Goal: Task Accomplishment & Management: Complete application form

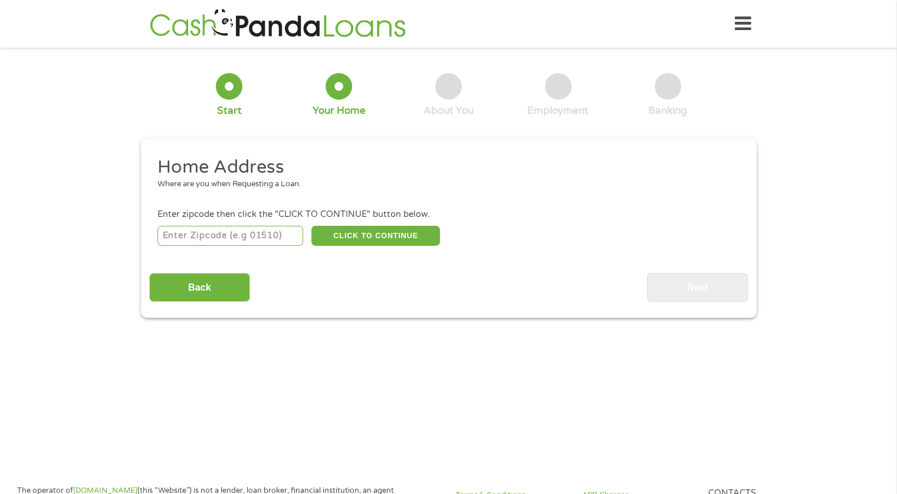
click at [219, 231] on input "number" at bounding box center [230, 236] width 146 height 20
type input "04605"
click at [375, 235] on button "CLICK TO CONTINUE" at bounding box center [375, 236] width 129 height 20
type input "04605"
type input "[PERSON_NAME]"
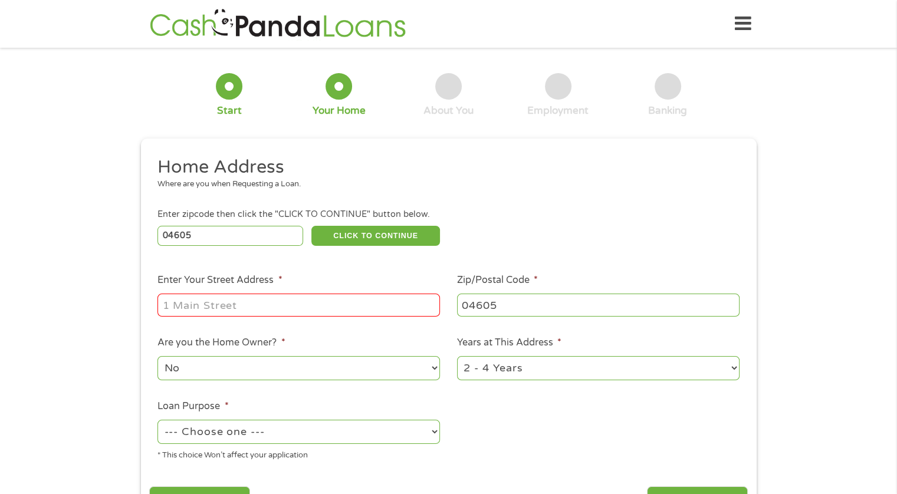
click at [234, 304] on input "Enter Your Street Address *" at bounding box center [298, 305] width 282 height 22
type input "[STREET_ADDRESS]"
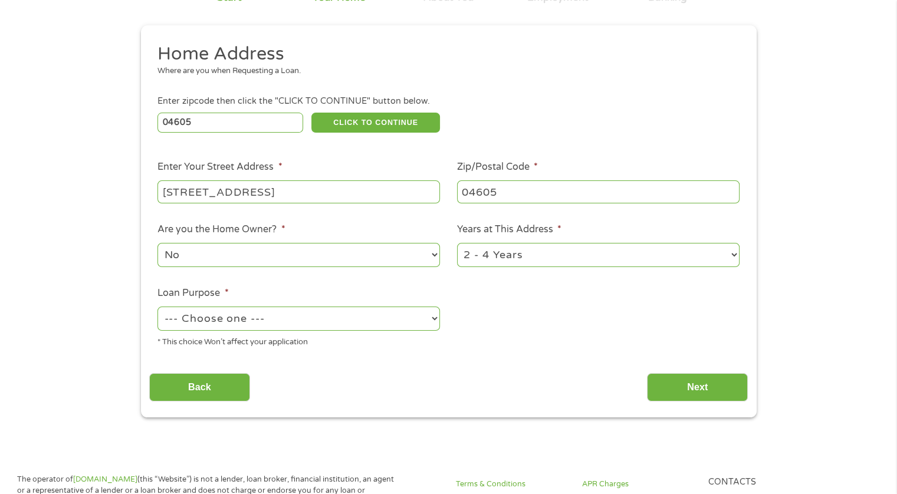
scroll to position [118, 0]
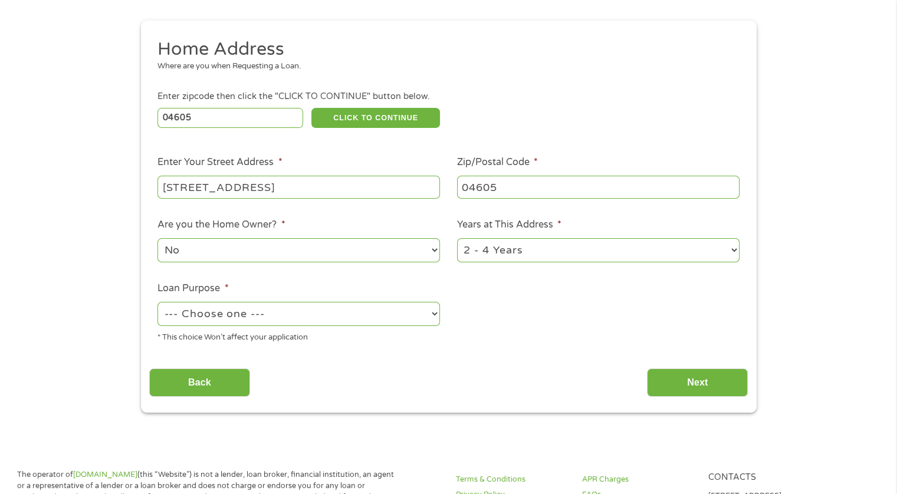
click at [517, 249] on select "1 Year or less 1 - 2 Years 2 - 4 Years Over 4 Years" at bounding box center [598, 250] width 282 height 24
select select "60months"
click at [457, 239] on select "1 Year or less 1 - 2 Years 2 - 4 Years Over 4 Years" at bounding box center [598, 250] width 282 height 24
click at [262, 315] on select "--- Choose one --- Pay Bills Debt Consolidation Home Improvement Major Purchase…" at bounding box center [298, 314] width 282 height 24
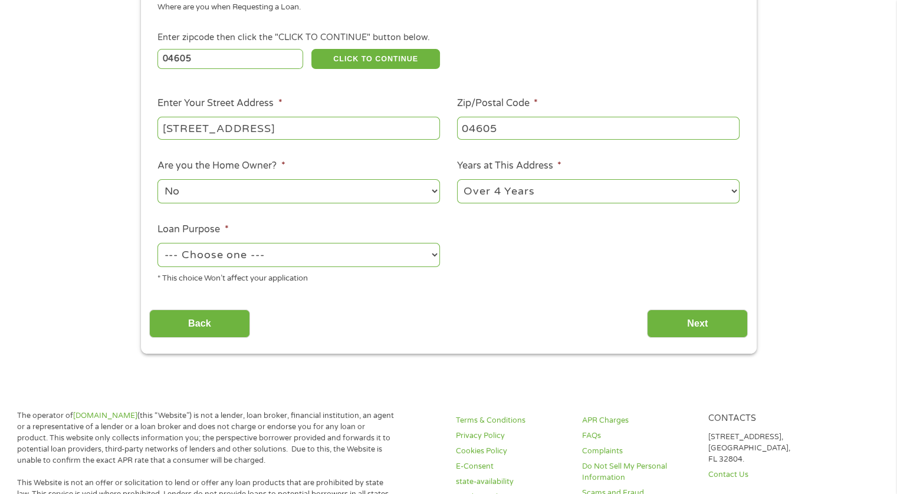
click at [320, 258] on select "--- Choose one --- Pay Bills Debt Consolidation Home Improvement Major Purchase…" at bounding box center [298, 255] width 282 height 24
select select "shorttermcash"
click at [157, 244] on select "--- Choose one --- Pay Bills Debt Consolidation Home Improvement Major Purchase…" at bounding box center [298, 255] width 282 height 24
click at [704, 317] on input "Next" at bounding box center [697, 324] width 101 height 29
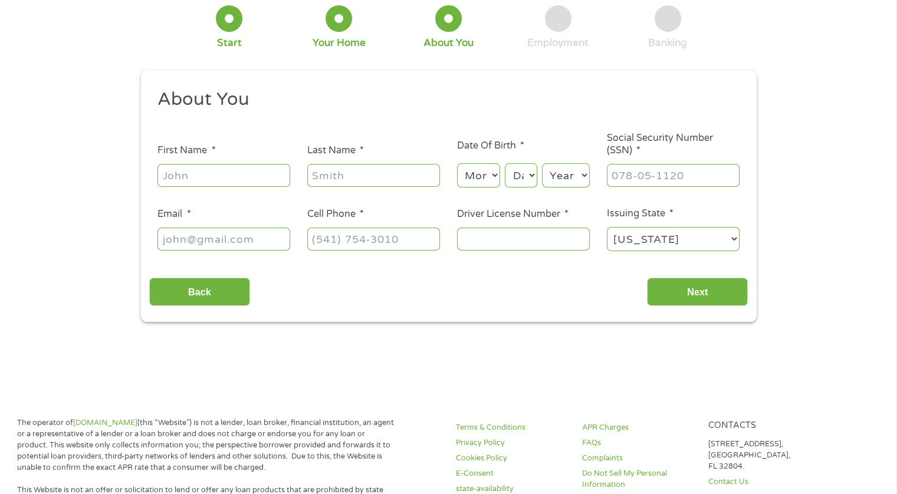
scroll to position [0, 0]
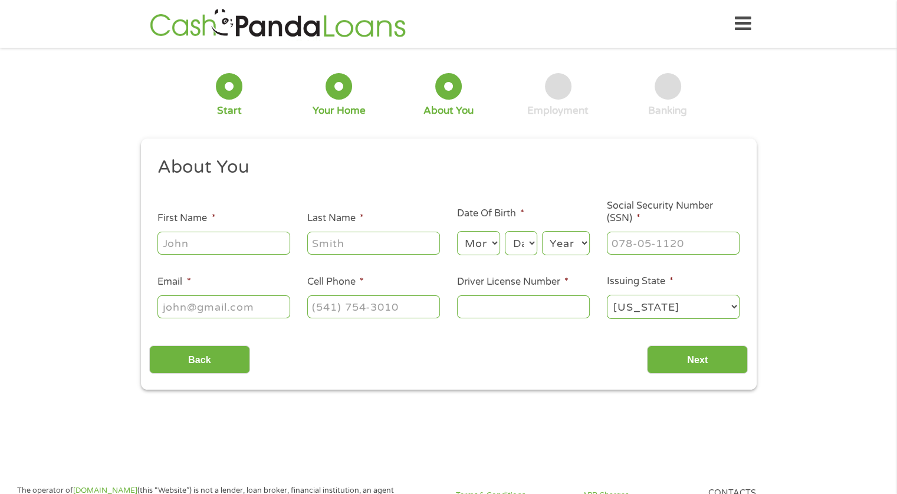
click at [210, 241] on input "First Name *" at bounding box center [223, 243] width 133 height 22
type input "[PERSON_NAME]"
type input "[PERSON_NAME][EMAIL_ADDRESS][DOMAIN_NAME]"
type input "[PHONE_NUMBER]"
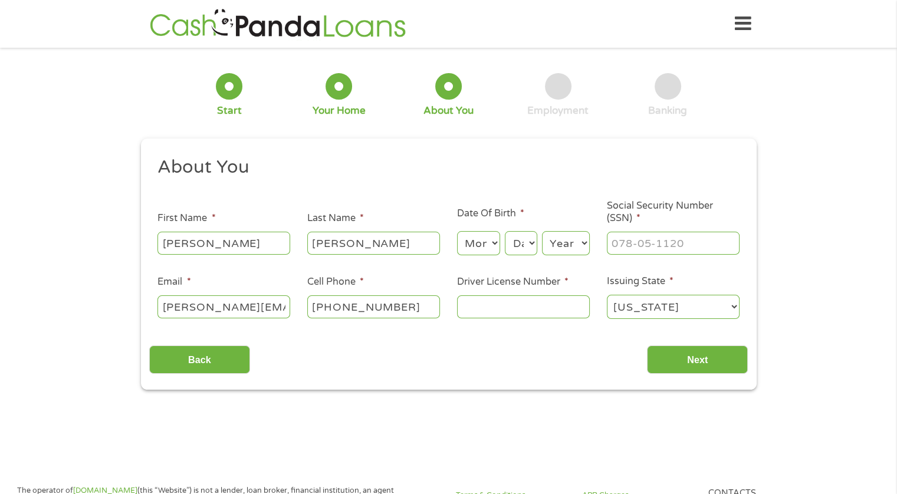
click at [495, 243] on select "Month 1 2 3 4 5 6 7 8 9 10 11 12" at bounding box center [478, 243] width 43 height 24
select select "6"
click at [457, 232] on select "Month 1 2 3 4 5 6 7 8 9 10 11 12" at bounding box center [478, 243] width 43 height 24
click at [515, 242] on select "Day 1 2 3 4 5 6 7 8 9 10 11 12 13 14 15 16 17 18 19 20 21 22 23 24 25 26 27 28 …" at bounding box center [521, 243] width 32 height 24
select select "16"
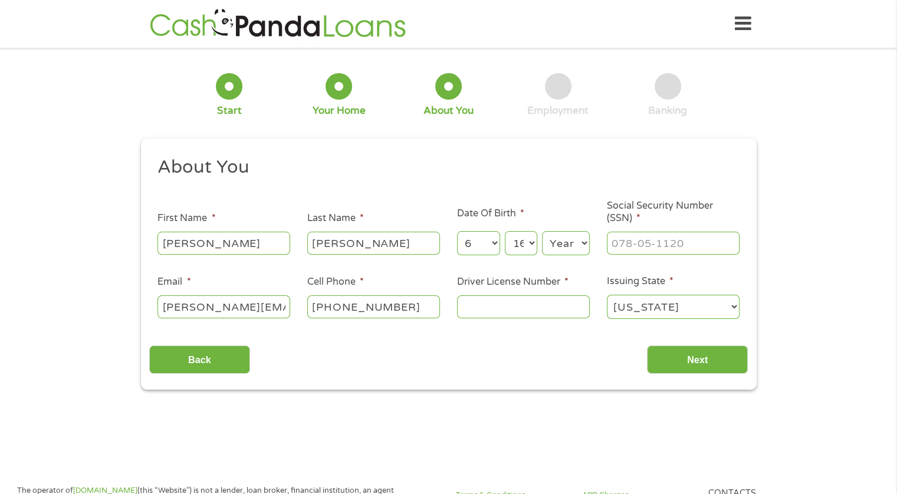
click at [505, 232] on select "Day 1 2 3 4 5 6 7 8 9 10 11 12 13 14 15 16 17 18 19 20 21 22 23 24 25 26 27 28 …" at bounding box center [521, 243] width 32 height 24
click at [562, 241] on select "Year [DATE] 2006 2005 2004 2003 2002 2001 2000 1999 1998 1997 1996 1995 1994 19…" at bounding box center [566, 243] width 48 height 24
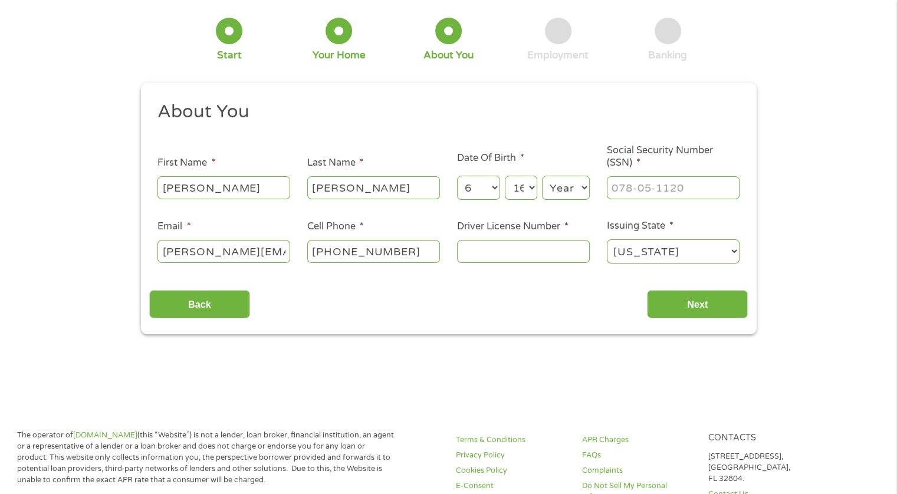
scroll to position [118, 0]
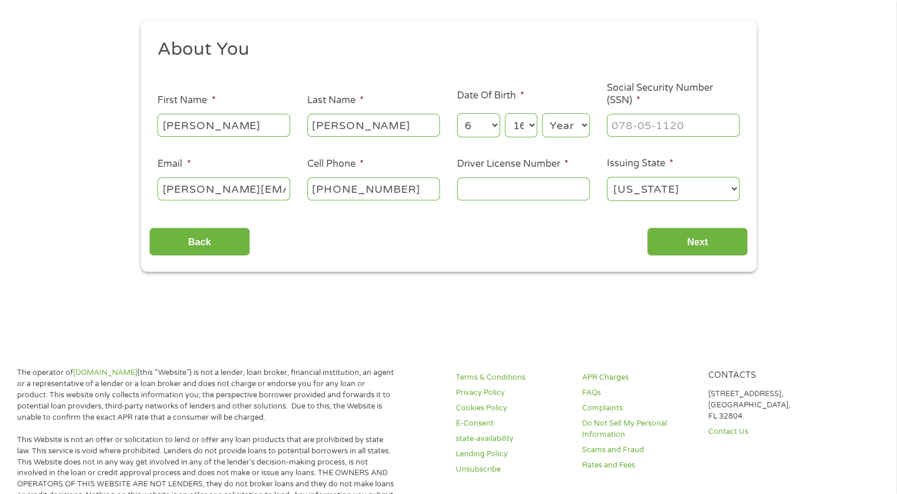
click at [580, 121] on select "Year [DATE] 2006 2005 2004 2003 2002 2001 2000 1999 1998 1997 1996 1995 1994 19…" at bounding box center [566, 125] width 48 height 24
select select "1958"
click at [542, 114] on select "Year [DATE] 2006 2005 2004 2003 2002 2001 2000 1999 1998 1997 1996 1995 1994 19…" at bounding box center [566, 125] width 48 height 24
click at [486, 188] on input "Driver License Number *" at bounding box center [523, 188] width 133 height 22
type input "3978097"
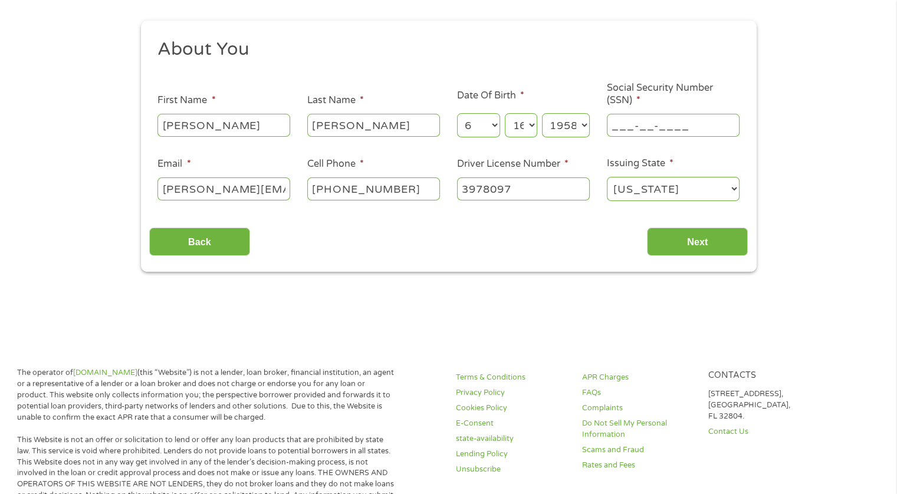
click at [645, 128] on input "___-__-____" at bounding box center [673, 125] width 133 height 22
type input "007-66-2697"
click at [710, 243] on input "Next" at bounding box center [697, 242] width 101 height 29
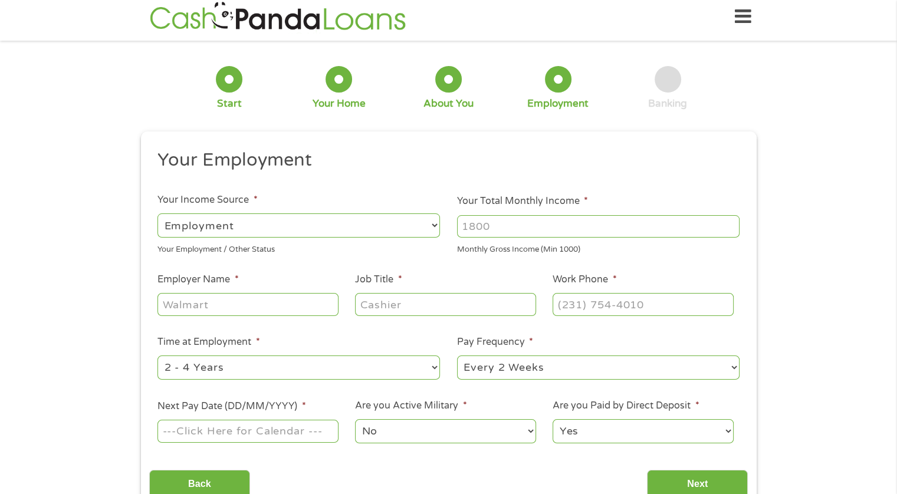
scroll to position [0, 0]
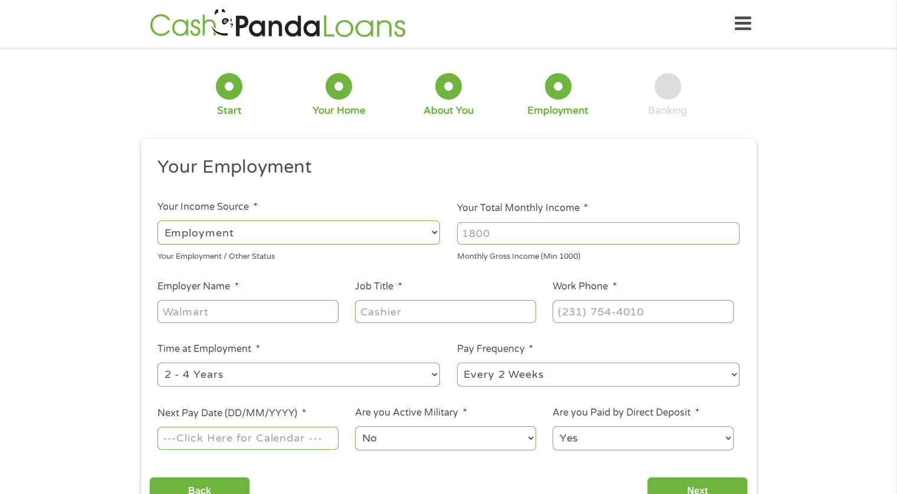
click at [174, 231] on select "--- Choose one --- Employment [DEMOGRAPHIC_DATA] Benefits" at bounding box center [298, 233] width 282 height 24
click at [157, 221] on select "--- Choose one --- Employment [DEMOGRAPHIC_DATA] Benefits" at bounding box center [298, 233] width 282 height 24
click at [520, 229] on input "Your Total Monthly Income *" at bounding box center [598, 233] width 282 height 22
type input "3400"
click at [246, 310] on input "Employer Name *" at bounding box center [247, 311] width 180 height 22
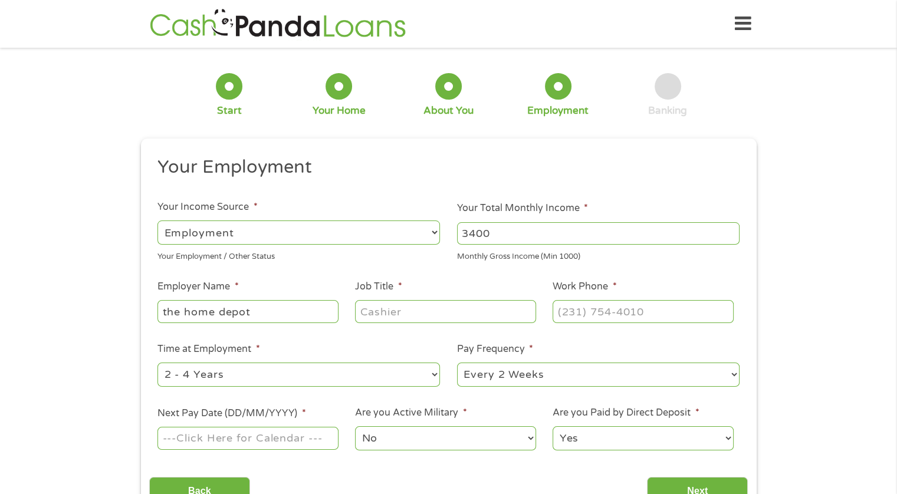
type input "the home depot"
click at [430, 308] on input "Job Title *" at bounding box center [445, 311] width 180 height 22
type input "sales associate"
click at [578, 302] on input "(___) ___-____" at bounding box center [642, 311] width 180 height 22
type input "[PHONE_NUMBER]"
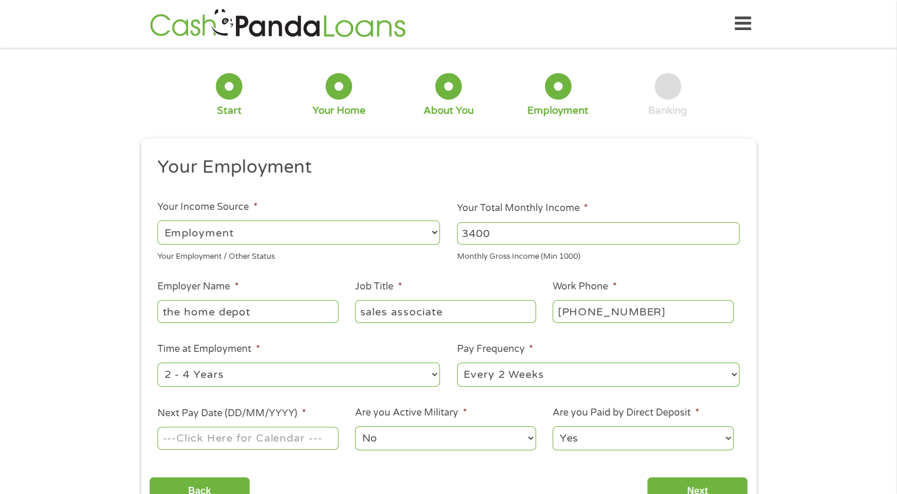
click at [749, 324] on div "This field is hidden when viewing the form gclid EAIaIQobChMI8MCol-fBjwMV4ktHAR…" at bounding box center [449, 330] width 616 height 383
click at [269, 374] on select "--- Choose one --- 1 Year or less 1 - 2 Years 2 - 4 Years Over 4 Years" at bounding box center [298, 375] width 282 height 24
click at [503, 374] on select "--- Choose one --- Every 2 Weeks Every Week Monthly Semi-Monthly" at bounding box center [598, 375] width 282 height 24
select select "weekly"
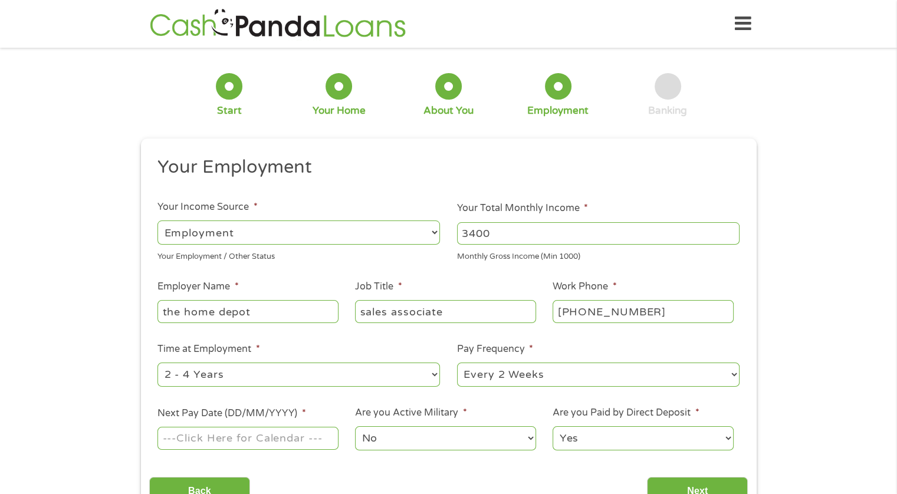
click at [457, 363] on select "--- Choose one --- Every 2 Weeks Every Week Monthly Semi-Monthly" at bounding box center [598, 375] width 282 height 24
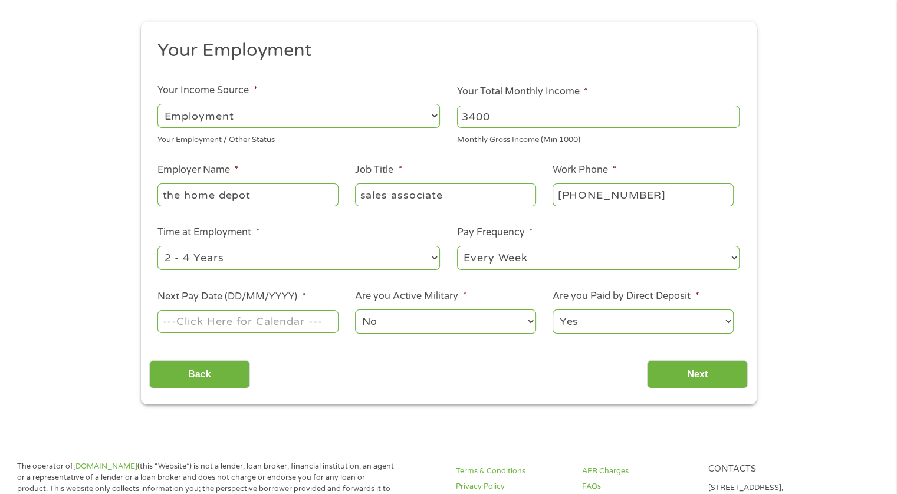
scroll to position [118, 0]
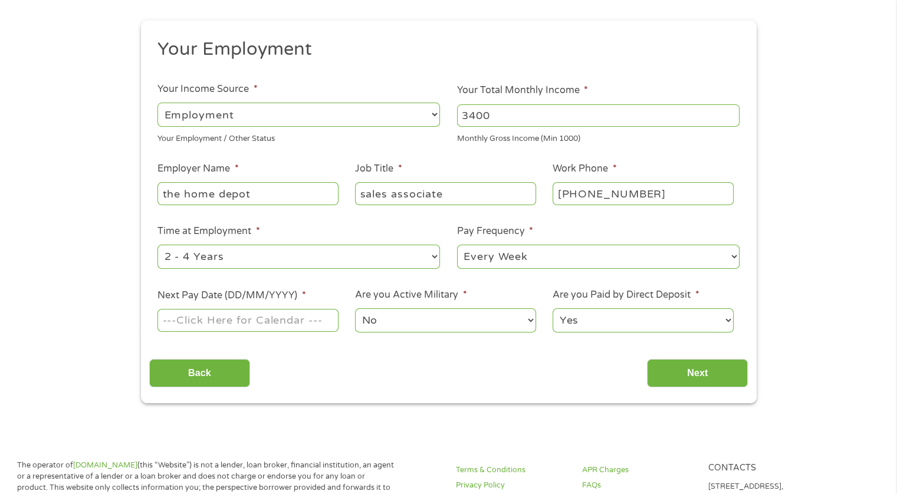
click at [252, 320] on input "Next Pay Date (DD/MM/YYYY) *" at bounding box center [247, 320] width 180 height 22
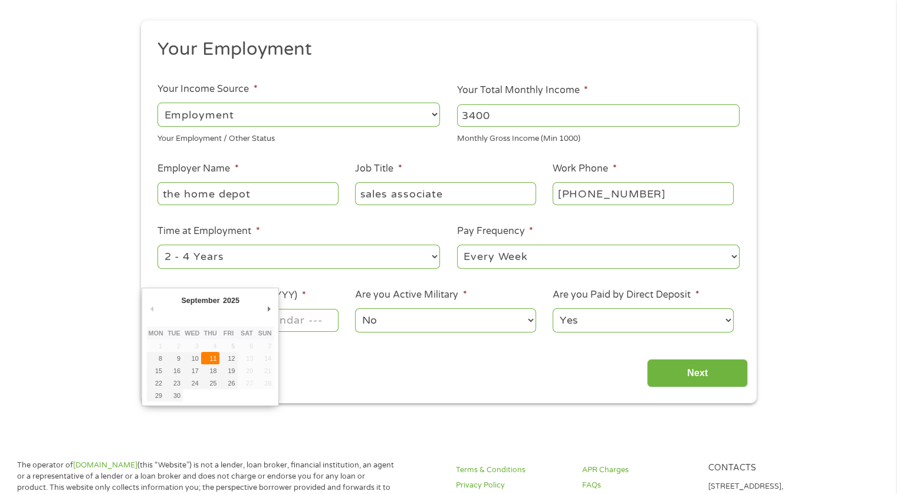
type input "[DATE]"
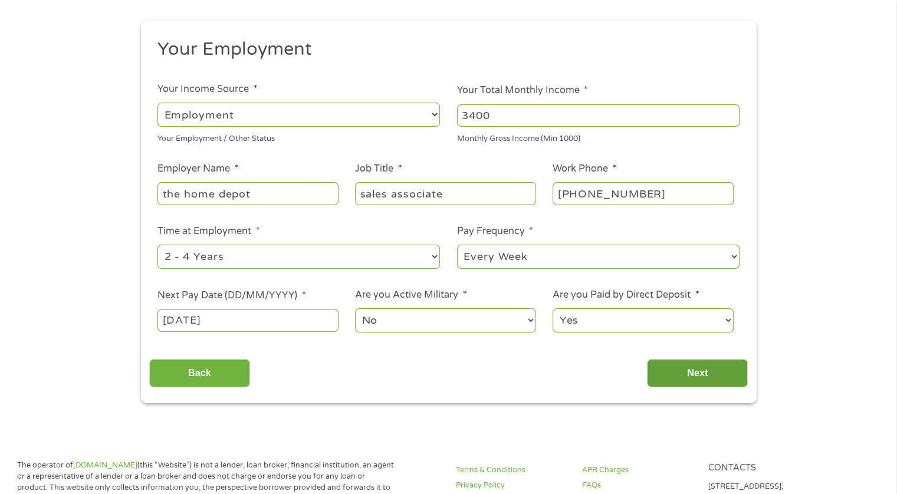
click at [675, 370] on input "Next" at bounding box center [697, 373] width 101 height 29
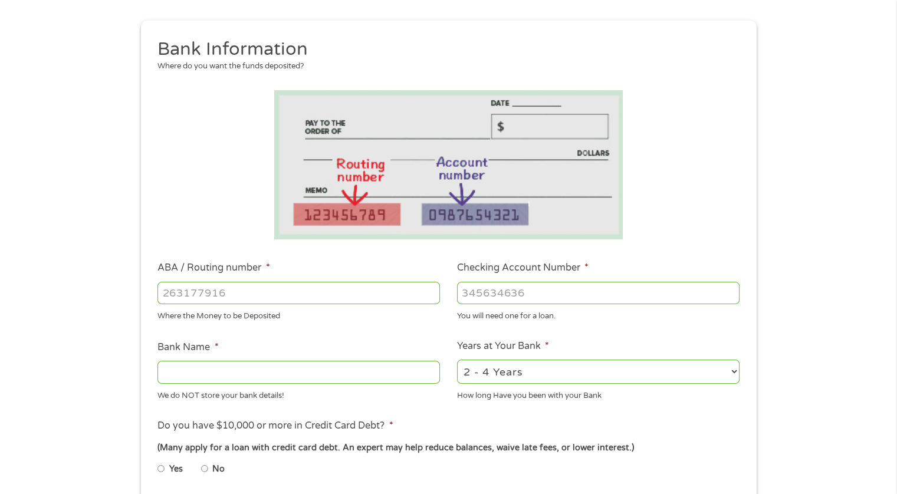
click at [567, 296] on input "Checking Account Number *" at bounding box center [598, 293] width 282 height 22
drag, startPoint x: 567, startPoint y: 296, endPoint x: 550, endPoint y: 293, distance: 17.4
click at [550, 293] on input "Checking Account Number *" at bounding box center [598, 293] width 282 height 22
drag, startPoint x: 550, startPoint y: 293, endPoint x: 335, endPoint y: 295, distance: 215.2
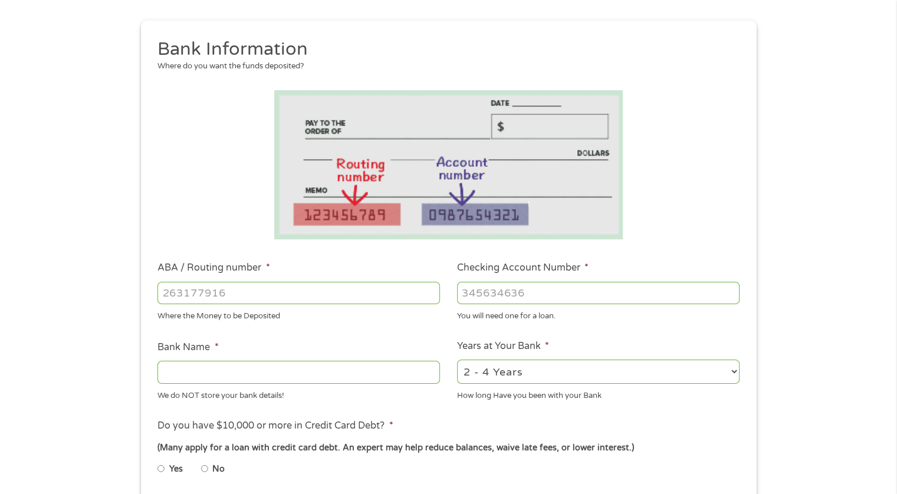
click at [335, 295] on input "ABA / Routing number *" at bounding box center [298, 293] width 282 height 22
click at [189, 292] on input "2111274450" at bounding box center [298, 293] width 282 height 22
type input "211274450"
type input "TD BANK NA"
type input "211274450"
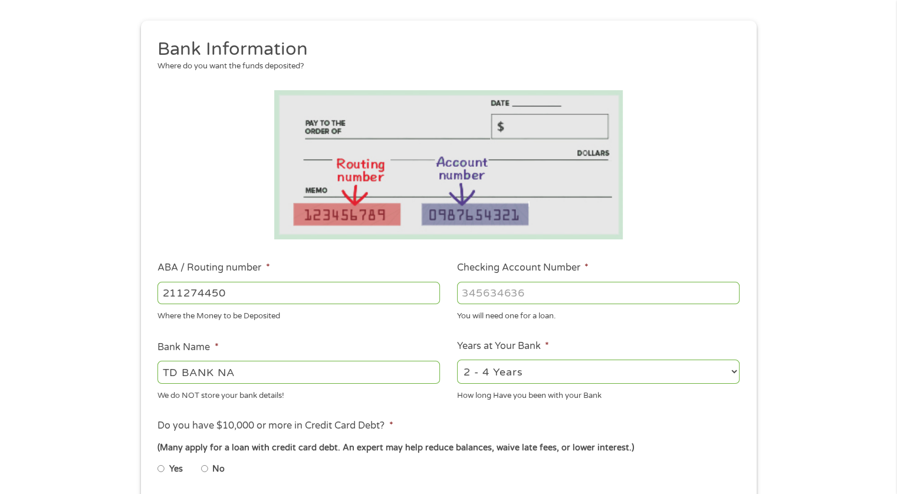
click at [523, 292] on input "Checking Account Number *" at bounding box center [598, 293] width 282 height 22
click at [514, 295] on input "Checking Account Number *" at bounding box center [598, 293] width 282 height 22
click at [557, 287] on input "Checking Account Number *" at bounding box center [598, 293] width 282 height 22
drag, startPoint x: 557, startPoint y: 287, endPoint x: 542, endPoint y: 292, distance: 15.5
click at [542, 292] on input "Checking Account Number *" at bounding box center [598, 293] width 282 height 22
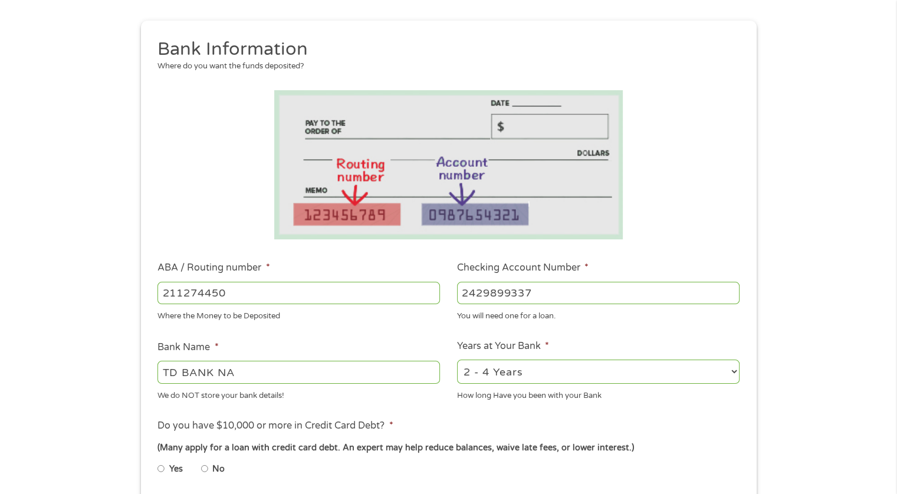
type input "2429899337"
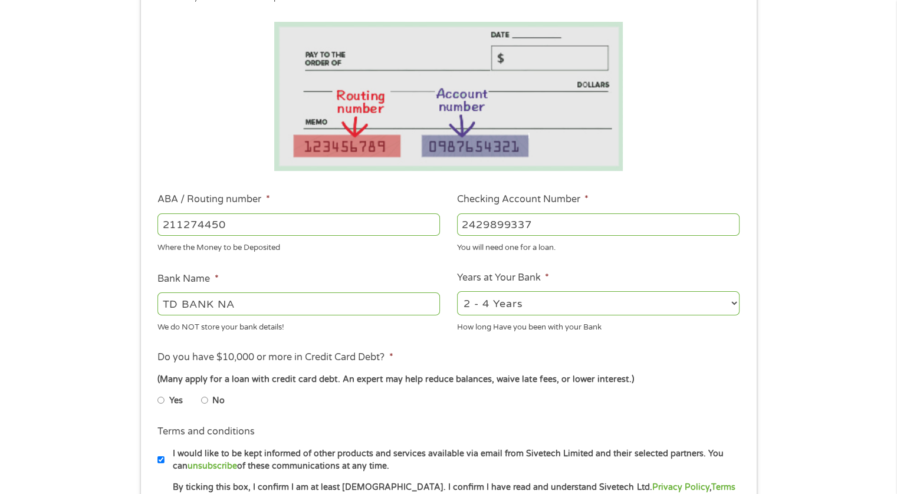
scroll to position [236, 0]
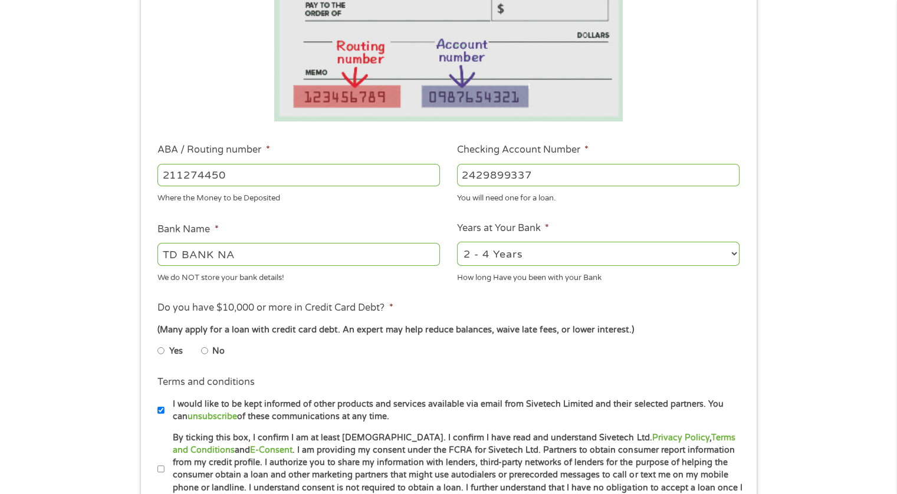
click at [715, 254] on select "2 - 4 Years 6 - 12 Months 1 - 2 Years Over 4 Years" at bounding box center [598, 254] width 282 height 24
select select "12months"
click at [457, 242] on select "2 - 4 Years 6 - 12 Months 1 - 2 Years Over 4 Years" at bounding box center [598, 254] width 282 height 24
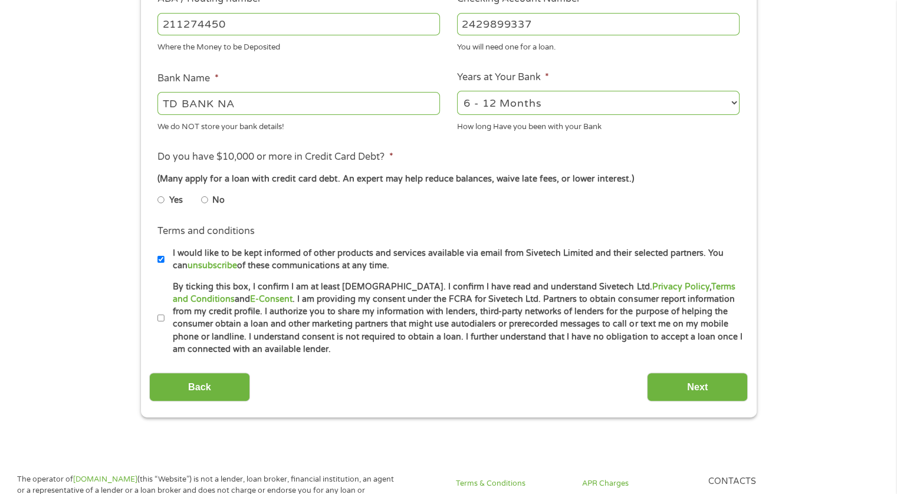
scroll to position [472, 0]
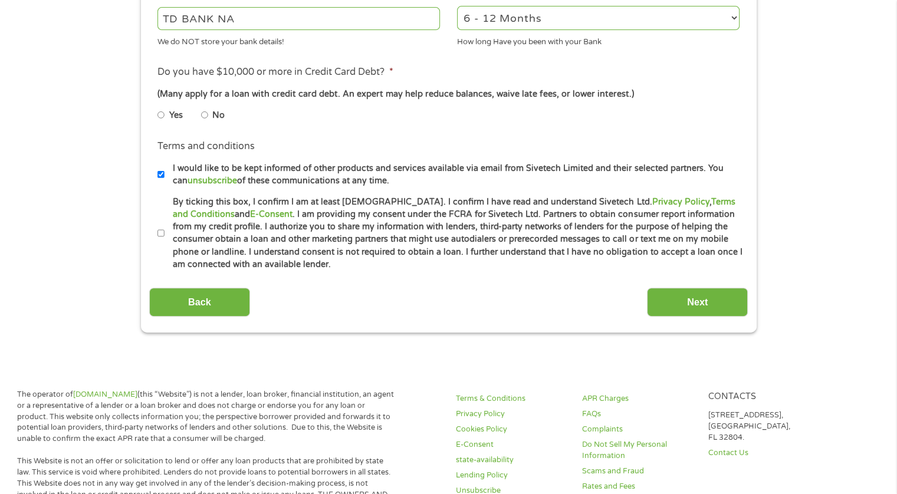
click at [205, 117] on input "No" at bounding box center [204, 115] width 7 height 19
radio input "true"
click at [162, 234] on input "By ticking this box, I confirm I am at least [DEMOGRAPHIC_DATA]. I confirm I ha…" at bounding box center [160, 233] width 7 height 19
checkbox input "true"
click at [163, 174] on input "I would like to be kept informed of other products and services available via e…" at bounding box center [160, 174] width 7 height 19
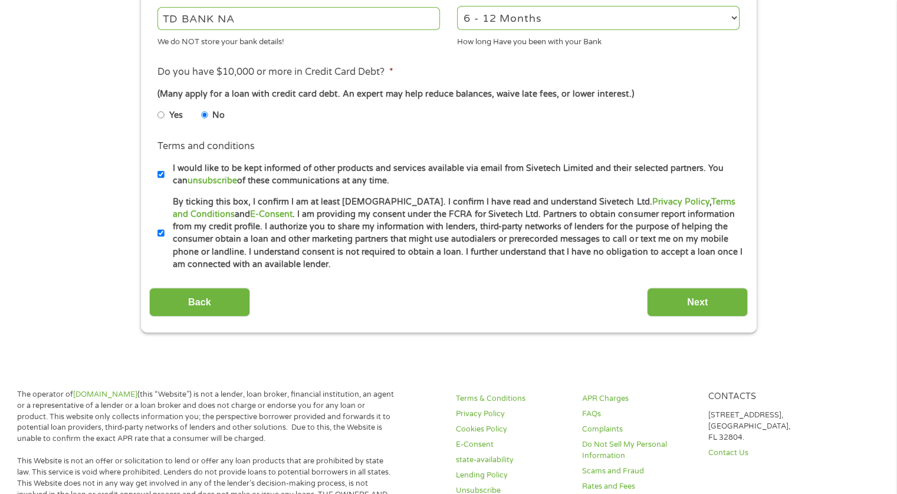
checkbox input "false"
click at [696, 305] on input "Next" at bounding box center [697, 302] width 101 height 29
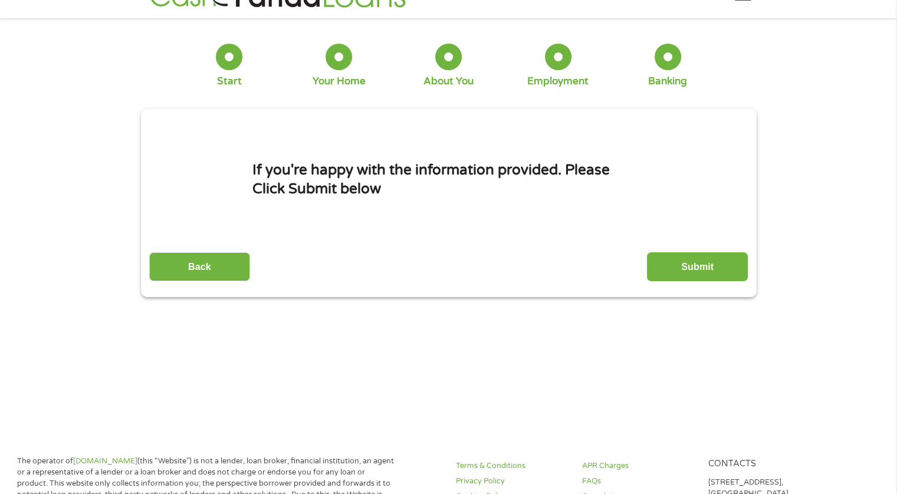
scroll to position [0, 0]
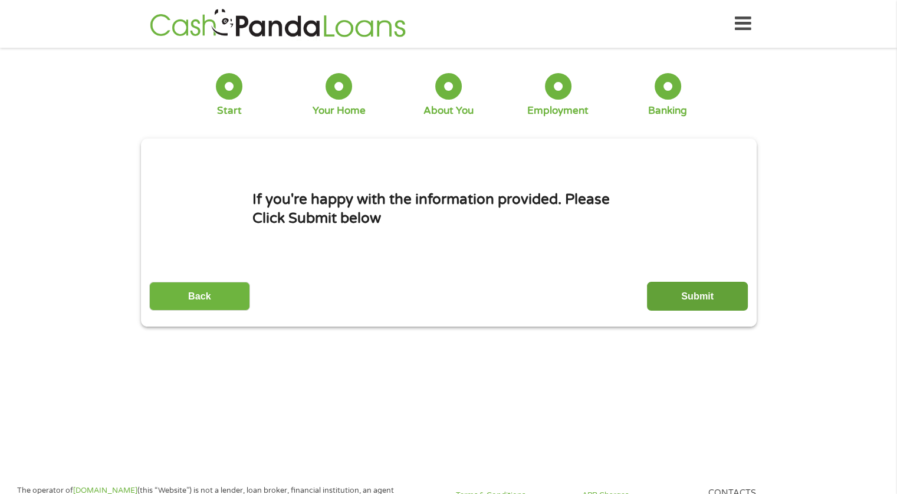
click at [709, 305] on input "Submit" at bounding box center [697, 296] width 101 height 29
